Goal: Understand site structure: Understand site structure

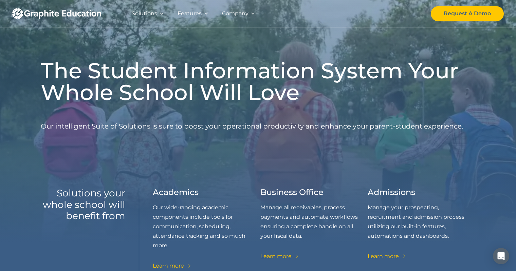
drag, startPoint x: 21, startPoint y: 48, endPoint x: 22, endPoint y: 9, distance: 39.1
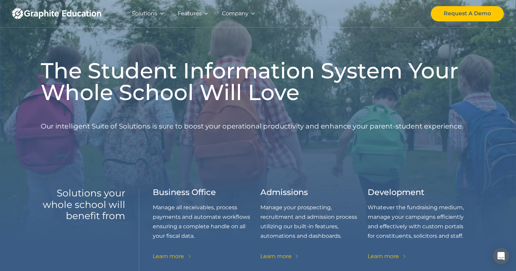
click at [360, 35] on div "The Student Information System Your Whole School Will Love Our intelligent Suit…" at bounding box center [258, 147] width 434 height 295
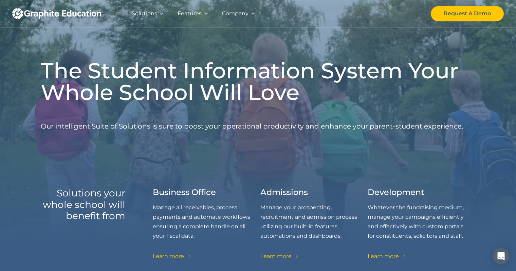
drag, startPoint x: 399, startPoint y: 22, endPoint x: 358, endPoint y: 32, distance: 41.7
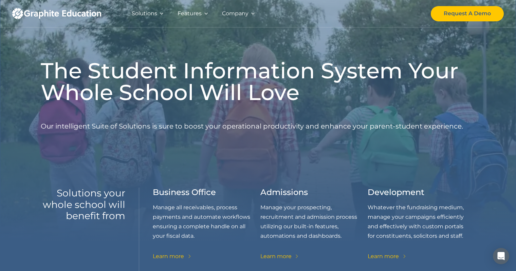
click at [397, 22] on div "Solutions Our Solutions Genius Education's full suite provides solutions for al…" at bounding box center [257, 13] width 491 height 27
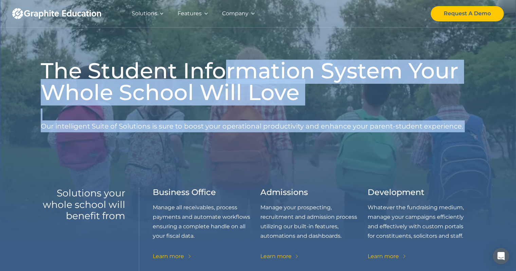
drag, startPoint x: 226, startPoint y: 73, endPoint x: 164, endPoint y: 149, distance: 98.4
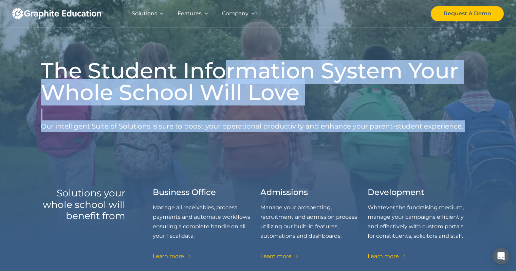
click at [164, 149] on div "The Student Information System Your Whole School Will Love Our intelligent Suit…" at bounding box center [258, 107] width 434 height 95
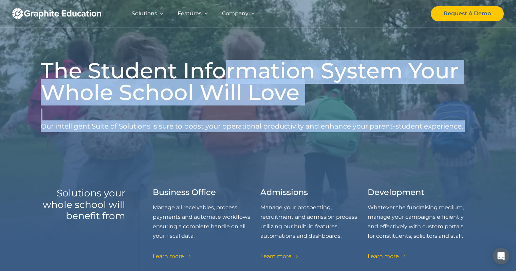
drag, startPoint x: 152, startPoint y: 7, endPoint x: 136, endPoint y: 14, distance: 17.8
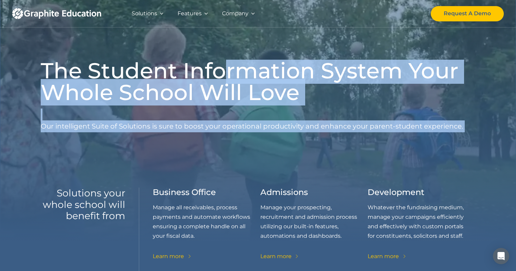
click at [155, 19] on div "Solutions" at bounding box center [144, 14] width 25 height 14
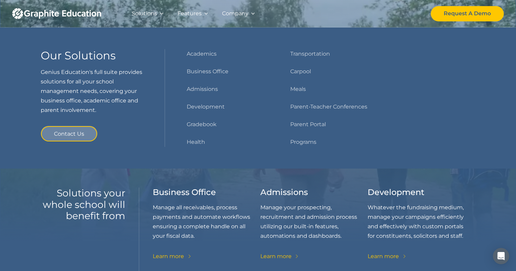
click at [131, 21] on div "Solutions" at bounding box center [148, 13] width 46 height 27
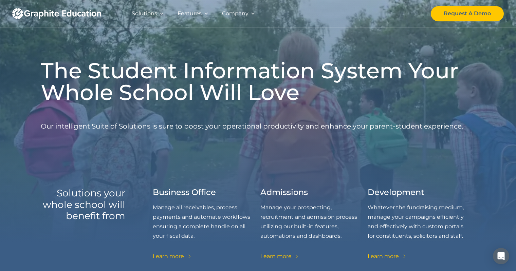
drag, startPoint x: 115, startPoint y: 21, endPoint x: 92, endPoint y: 0, distance: 31.0
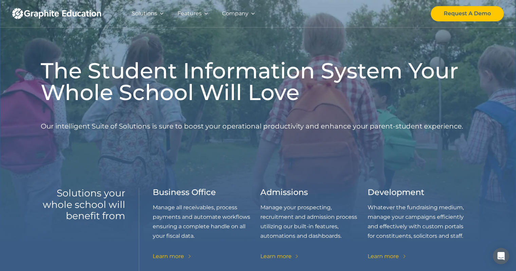
click at [107, 16] on div "Solutions Our Solutions Genius Education's full suite provides solutions for al…" at bounding box center [257, 13] width 491 height 27
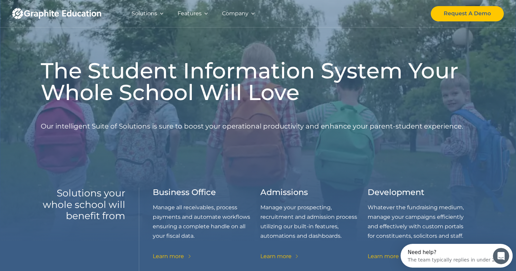
drag, startPoint x: 55, startPoint y: 4, endPoint x: 52, endPoint y: 3, distance: 3.4
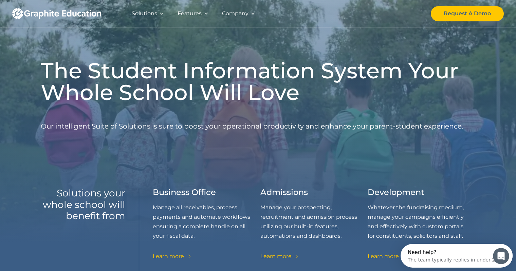
click at [55, 4] on link "home" at bounding box center [63, 13] width 102 height 27
